Goal: Information Seeking & Learning: Learn about a topic

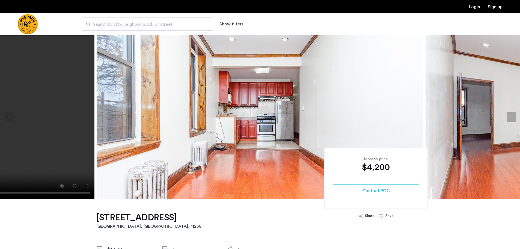
click at [512, 118] on button "Next apartment" at bounding box center [510, 116] width 9 height 9
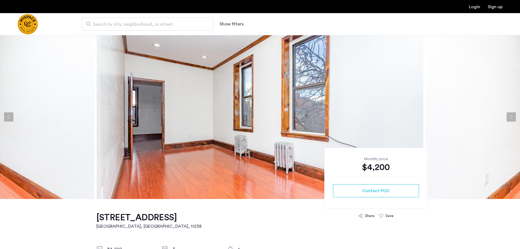
click at [512, 118] on button "Next apartment" at bounding box center [510, 116] width 9 height 9
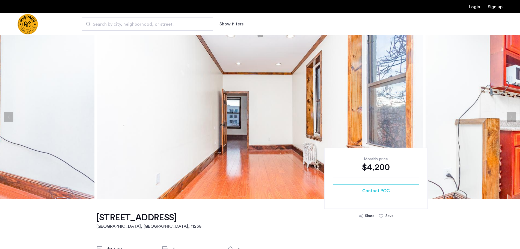
click at [512, 118] on button "Next apartment" at bounding box center [510, 116] width 9 height 9
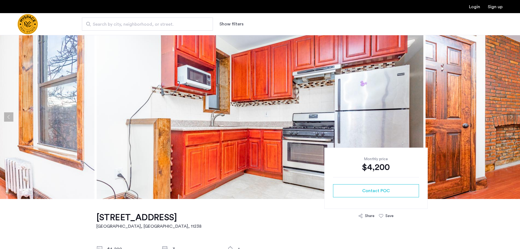
click at [510, 118] on button "Next apartment" at bounding box center [510, 116] width 9 height 9
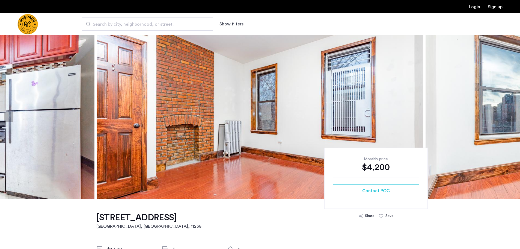
click at [510, 118] on button "Next apartment" at bounding box center [510, 116] width 9 height 9
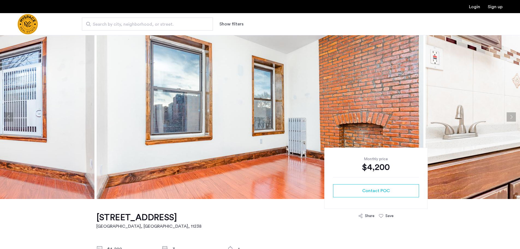
click at [510, 118] on button "Next apartment" at bounding box center [510, 116] width 9 height 9
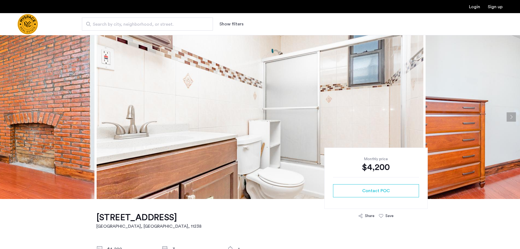
click at [510, 118] on button "Next apartment" at bounding box center [510, 116] width 9 height 9
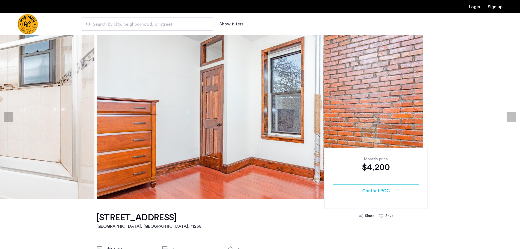
click at [510, 118] on button "Next apartment" at bounding box center [510, 116] width 9 height 9
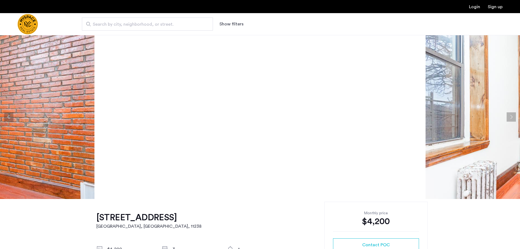
click at [510, 118] on button "Next apartment" at bounding box center [510, 116] width 9 height 9
